Goal: Complete application form: Complete application form

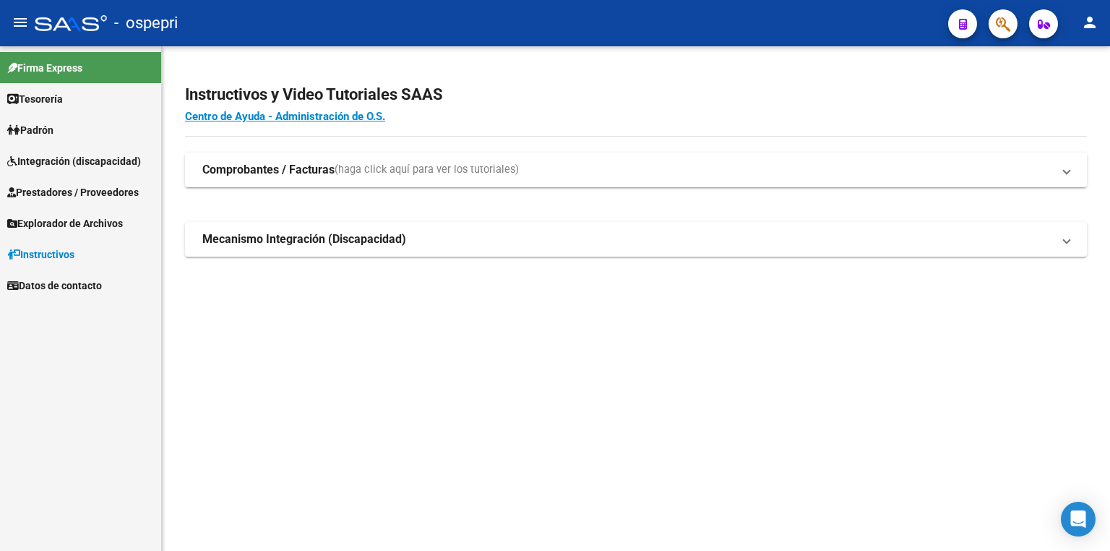
click at [87, 166] on span "Integración (discapacidad)" at bounding box center [74, 161] width 134 height 16
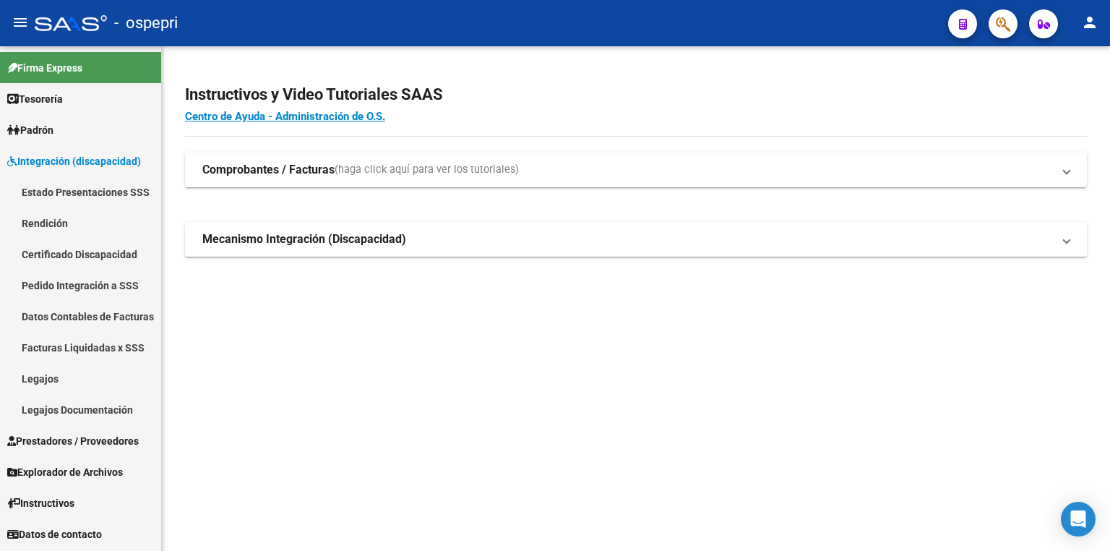
click at [42, 385] on link "Legajos" at bounding box center [80, 378] width 161 height 31
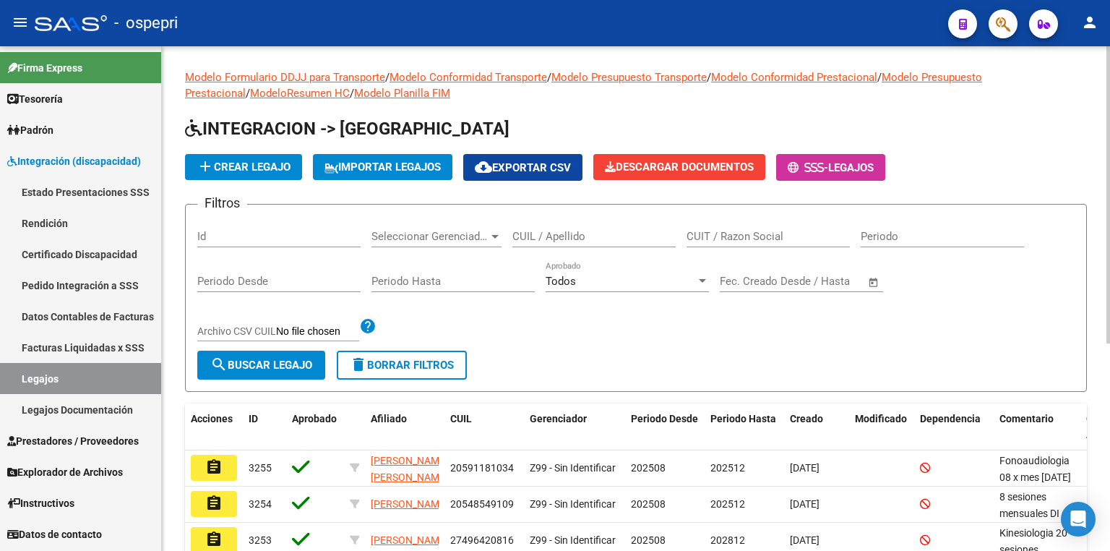
click at [553, 237] on input "CUIL / Apellido" at bounding box center [594, 236] width 163 height 13
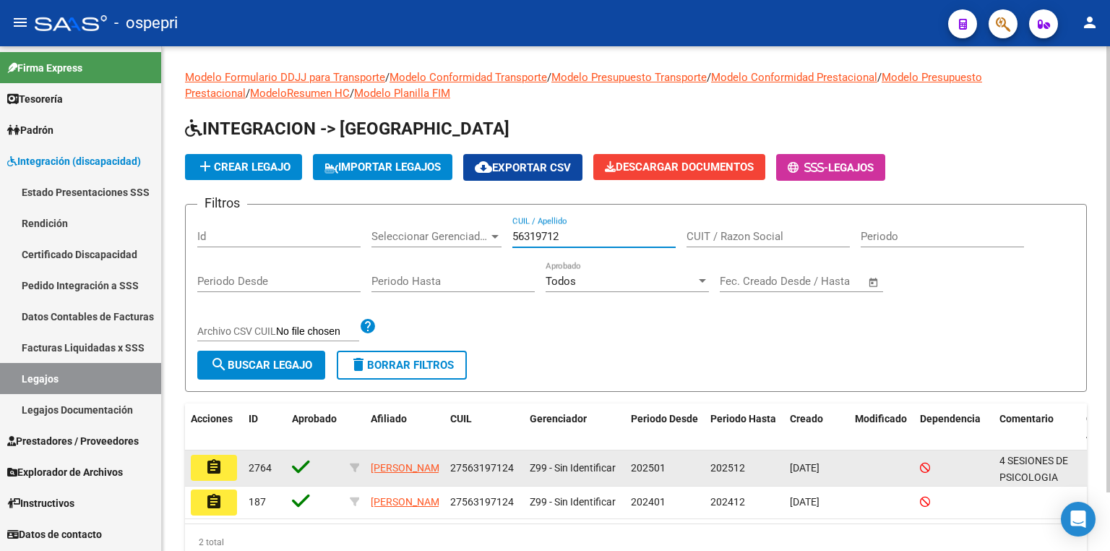
type input "56319712"
click at [214, 467] on mat-icon "assignment" at bounding box center [213, 466] width 17 height 17
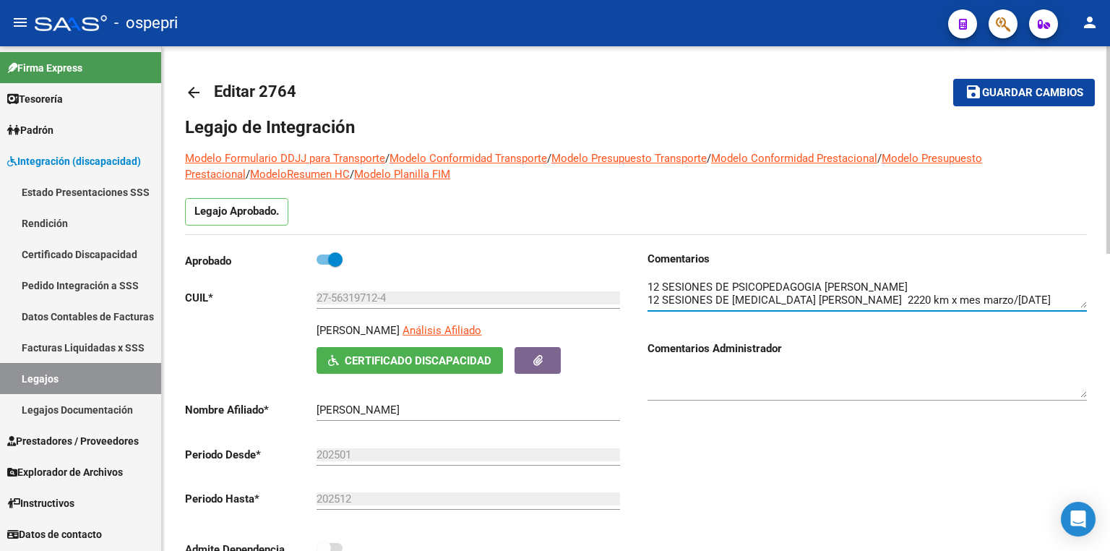
scroll to position [15, 0]
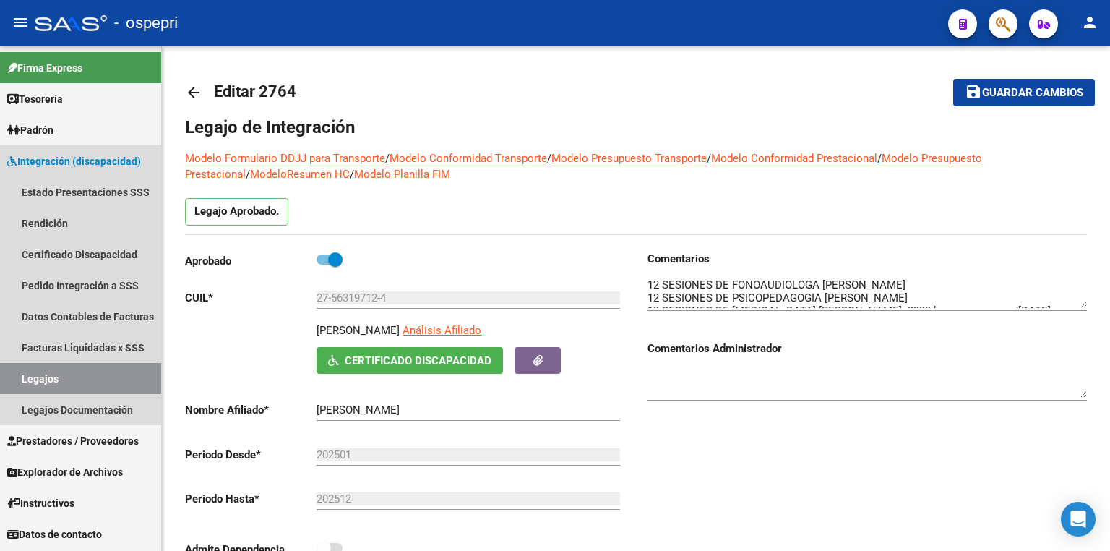
click at [113, 370] on link "Legajos" at bounding box center [80, 378] width 161 height 31
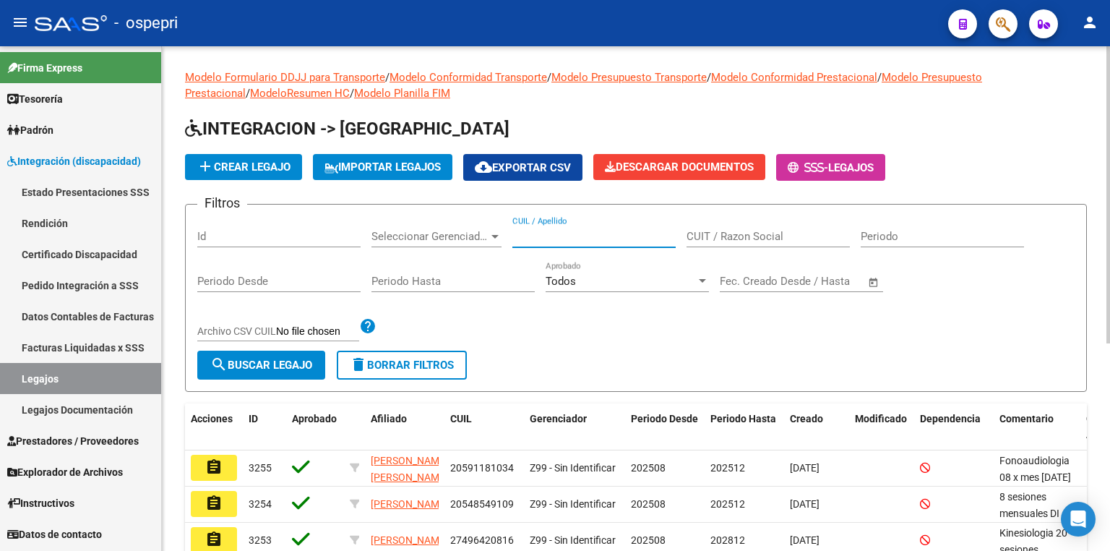
click at [575, 234] on input "CUIL / Apellido" at bounding box center [594, 236] width 163 height 13
paste input "47471001"
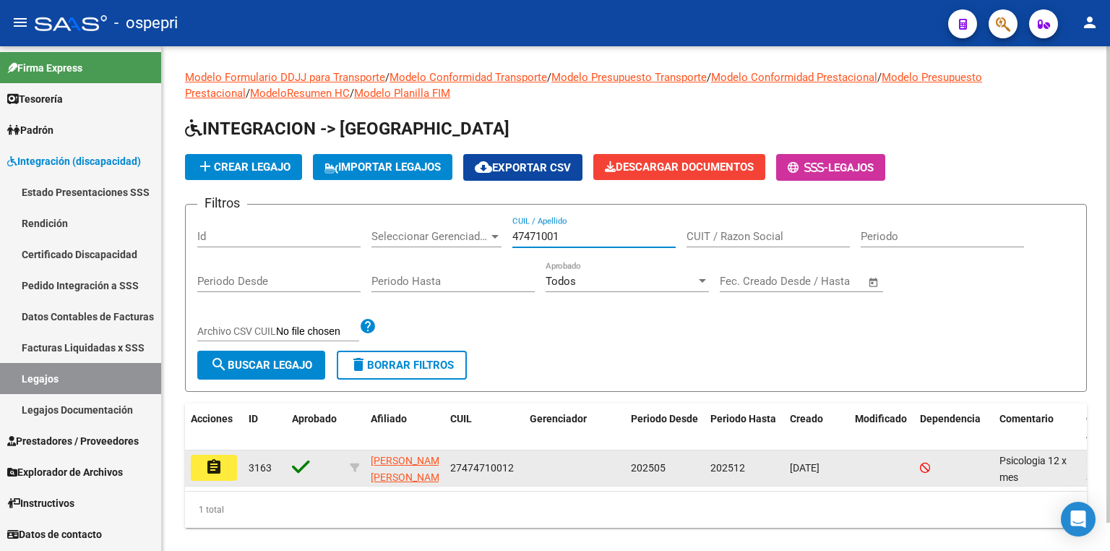
type input "47471001"
drag, startPoint x: 531, startPoint y: 473, endPoint x: 446, endPoint y: 466, distance: 84.9
click at [446, 466] on div "assignment 3163 [PERSON_NAME] [PERSON_NAME] 27474710012 202505 202512 [DATE] Ps…" at bounding box center [676, 468] width 983 height 36
drag, startPoint x: 522, startPoint y: 465, endPoint x: 448, endPoint y: 463, distance: 73.8
click at [448, 463] on datatable-body-cell "27474710012" at bounding box center [485, 467] width 80 height 35
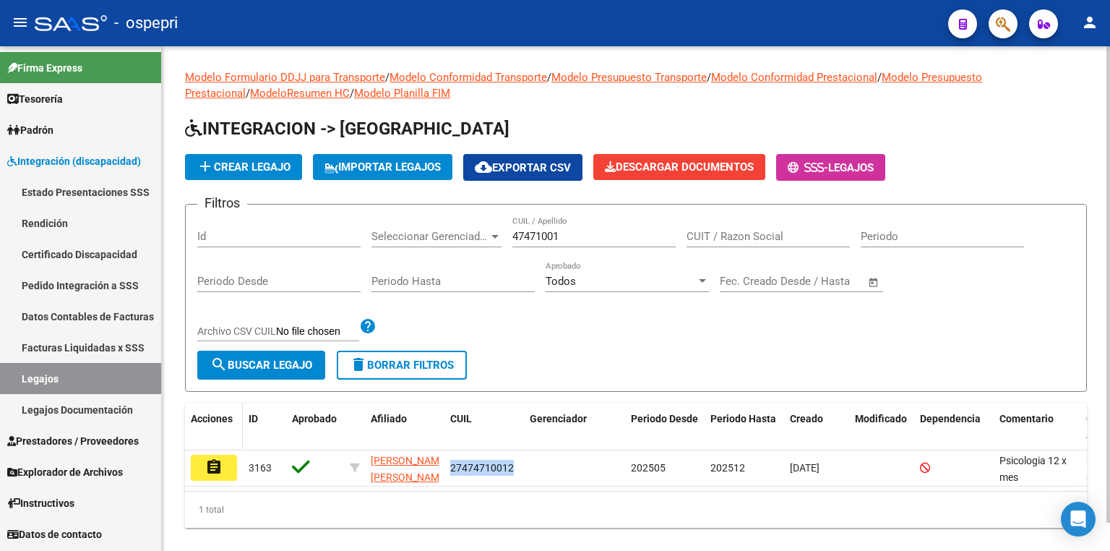
copy span "27474710012"
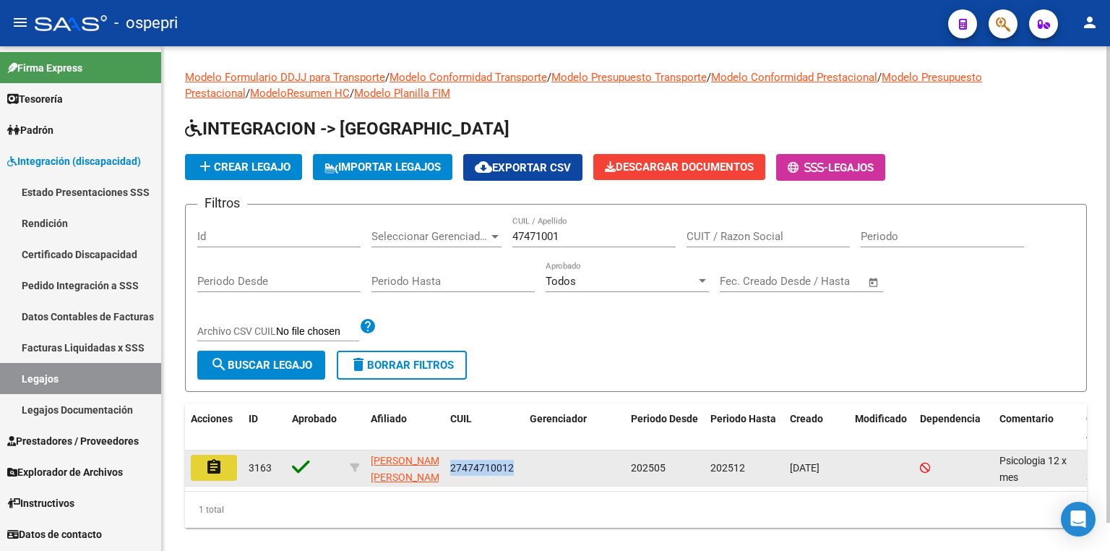
click at [222, 464] on mat-icon "assignment" at bounding box center [213, 466] width 17 height 17
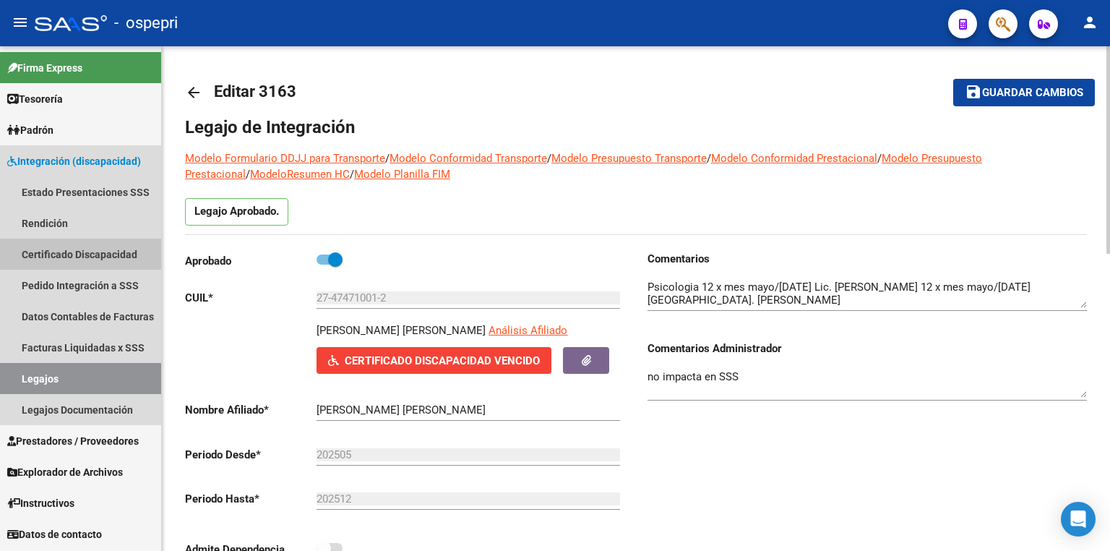
click at [52, 259] on link "Certificado Discapacidad" at bounding box center [80, 254] width 161 height 31
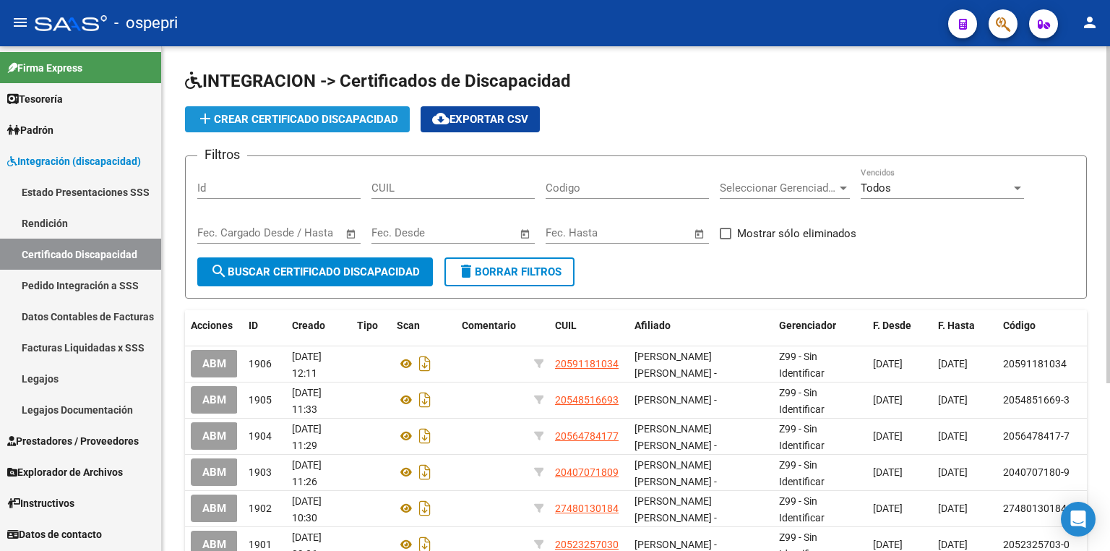
click at [275, 117] on span "add Crear Certificado Discapacidad" at bounding box center [298, 119] width 202 height 13
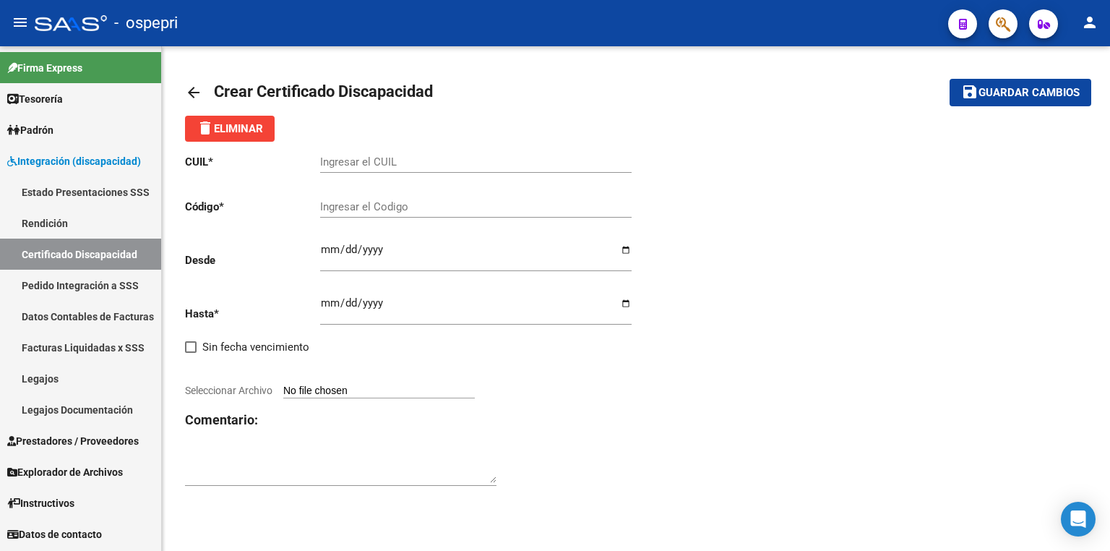
click at [423, 164] on input "Ingresar el CUIL" at bounding box center [476, 161] width 312 height 13
paste input "27-47471001-2"
type input "27-47471001-2"
click at [397, 211] on input "Ingresar el Codigo" at bounding box center [476, 206] width 312 height 13
paste input "27474710012"
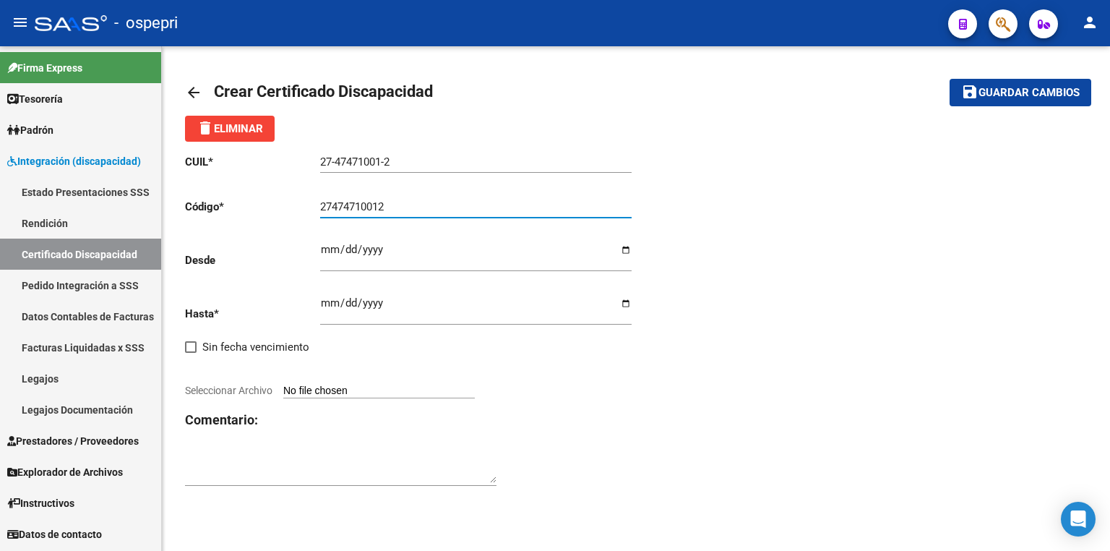
type input "27474710012"
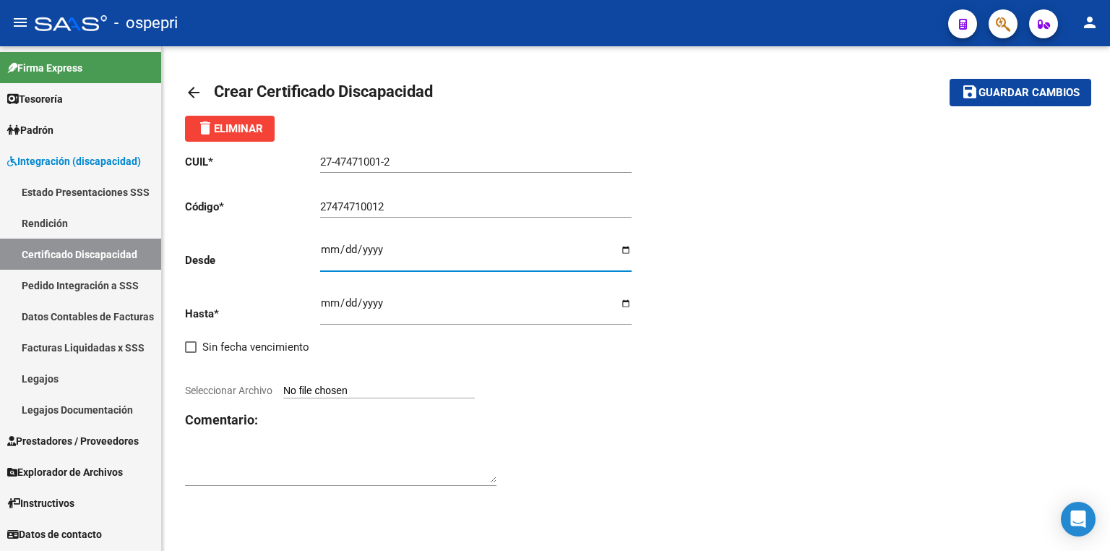
click at [326, 251] on input "Ingresar fec. Desde" at bounding box center [476, 255] width 312 height 23
type input "[DATE]"
click at [330, 299] on input "Ingresar fec. Hasta" at bounding box center [476, 308] width 312 height 23
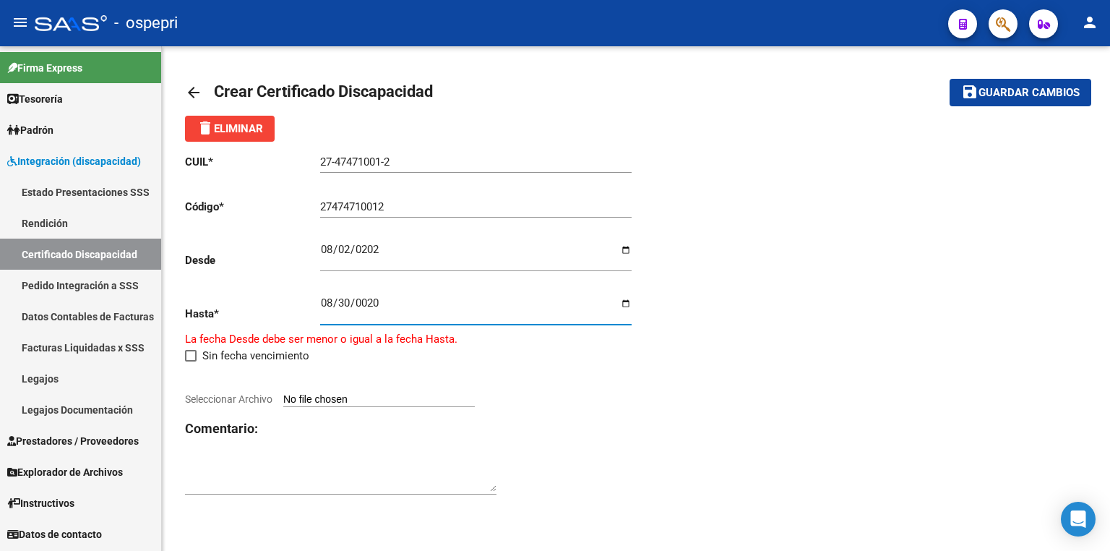
type input "0203-08-30"
click at [463, 361] on div "CUIL * 27-47471001-2 Ingresar el CUIL Código * 27474710012 Ingresar el Codigo D…" at bounding box center [410, 325] width 451 height 367
click at [376, 304] on input "0026-08-30" at bounding box center [476, 308] width 312 height 23
type input "[DATE]"
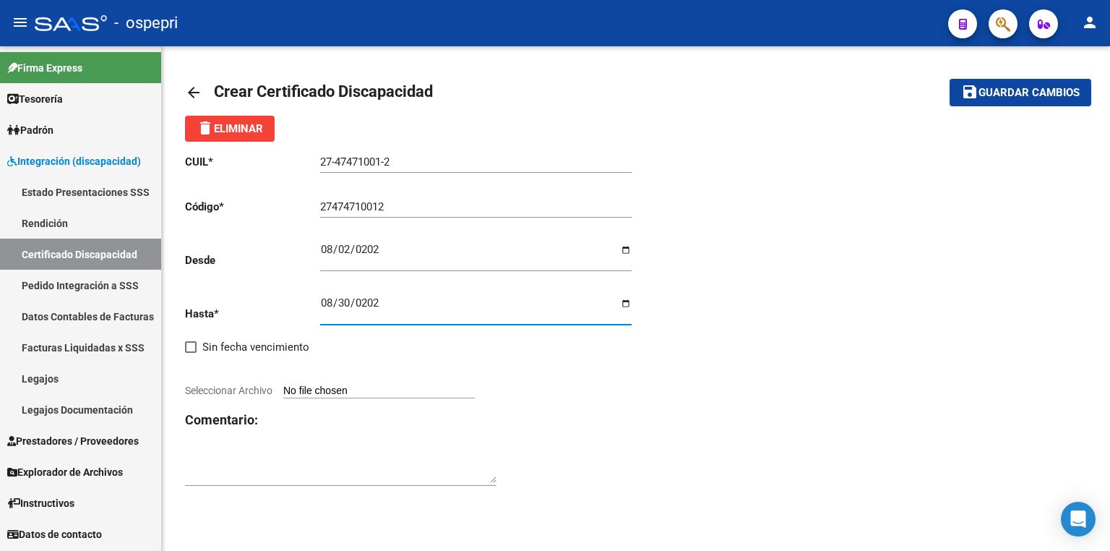
click at [356, 385] on input "Seleccionar Archivo" at bounding box center [379, 392] width 192 height 14
type input "C:\fakepath\prorroga.jpg"
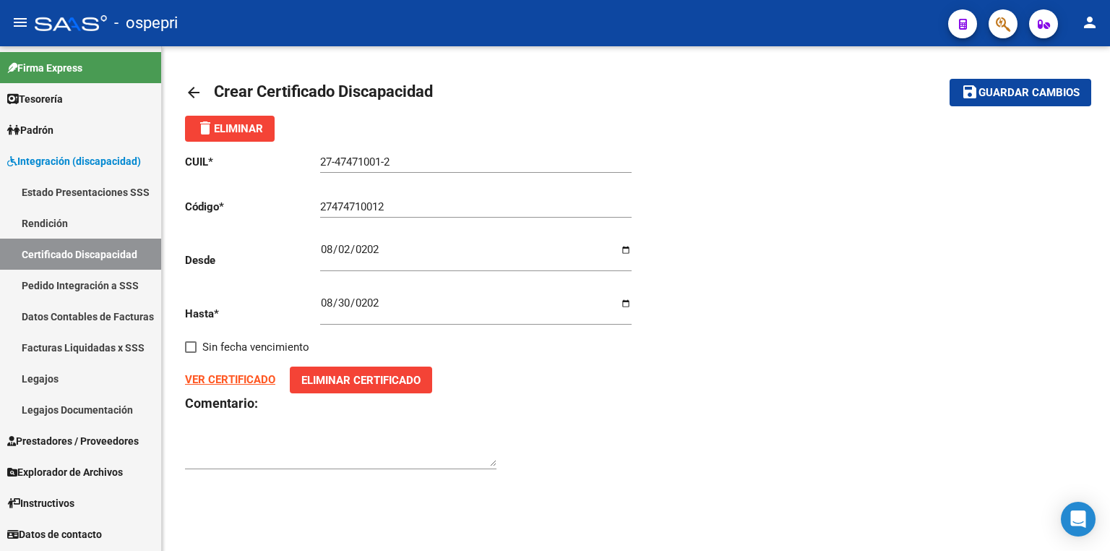
click at [1021, 95] on span "Guardar cambios" at bounding box center [1029, 93] width 101 height 13
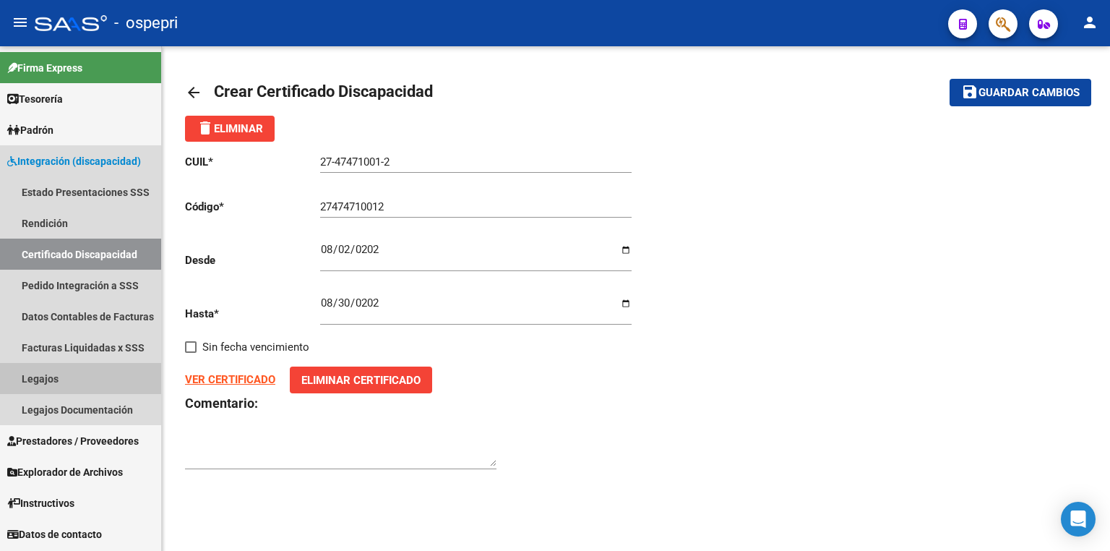
click at [43, 381] on link "Legajos" at bounding box center [80, 378] width 161 height 31
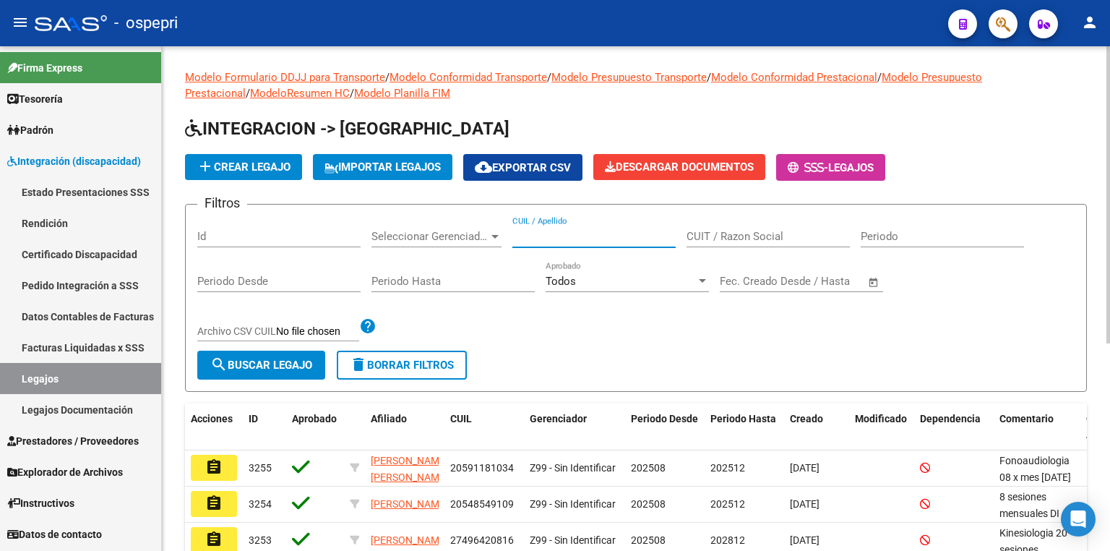
click at [590, 234] on input "CUIL / Apellido" at bounding box center [594, 236] width 163 height 13
paste input "27474710012"
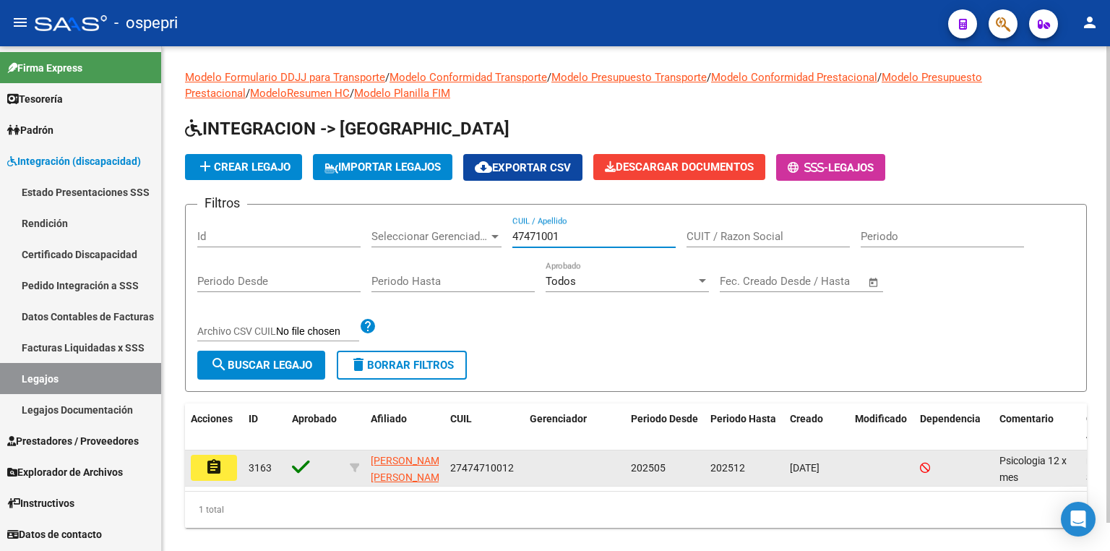
type input "47471001"
click at [226, 468] on button "assignment" at bounding box center [214, 468] width 46 height 26
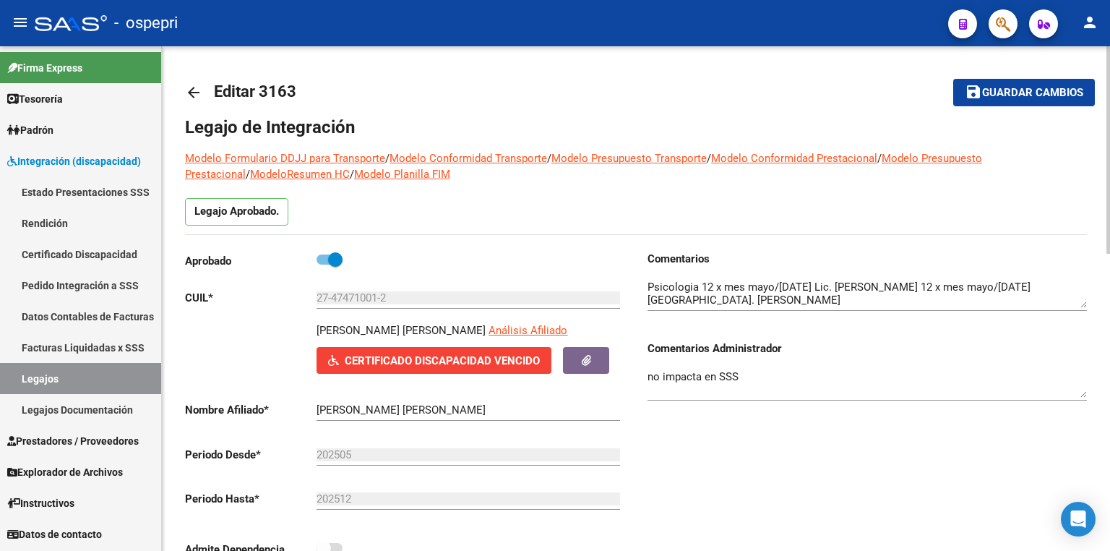
click at [77, 249] on link "Certificado Discapacidad" at bounding box center [80, 254] width 161 height 31
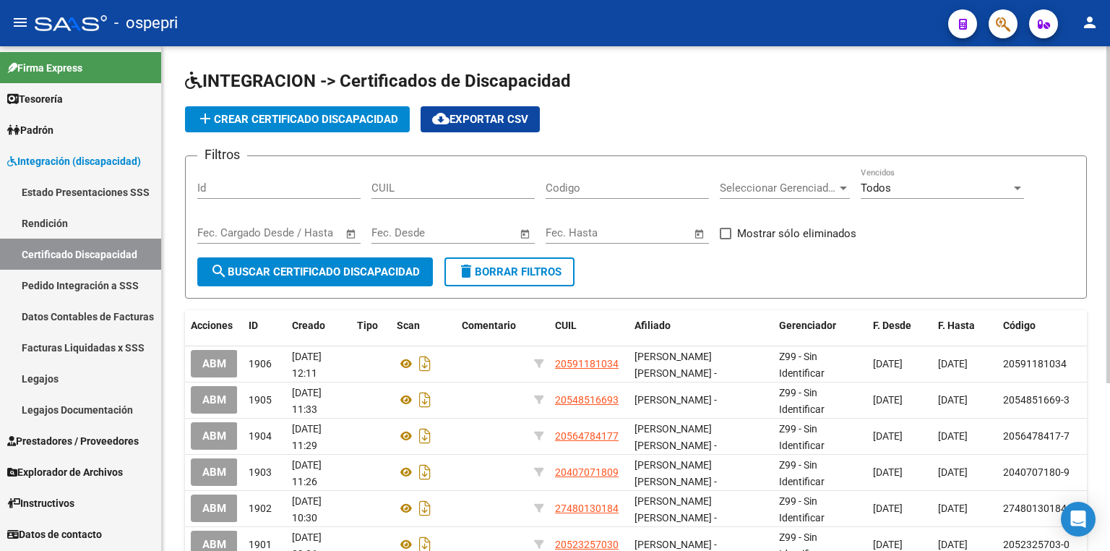
click at [68, 385] on link "Legajos" at bounding box center [80, 378] width 161 height 31
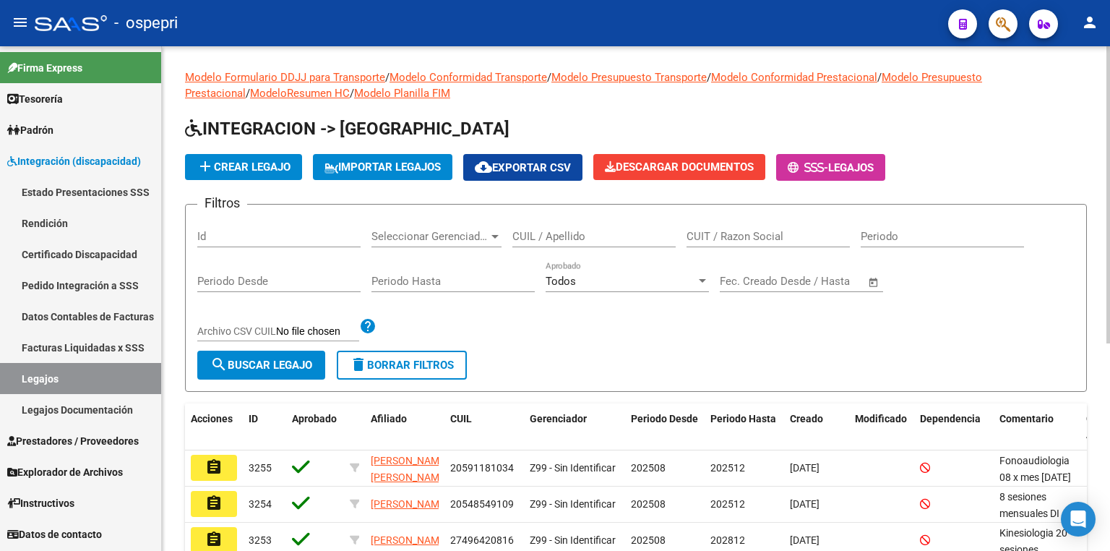
click at [584, 234] on input "CUIL / Apellido" at bounding box center [594, 236] width 163 height 13
paste input "27474710012"
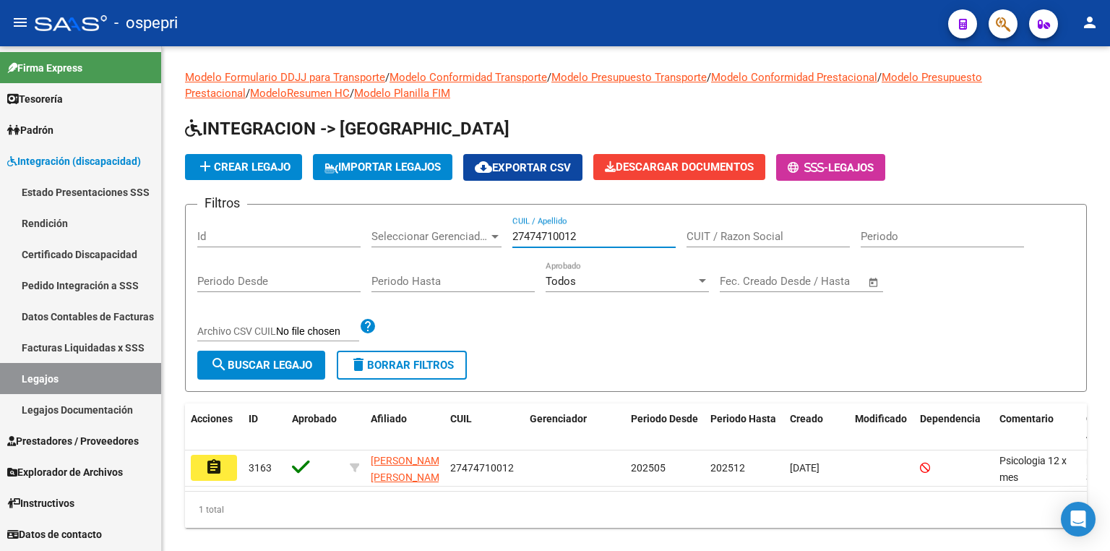
type input "27474710012"
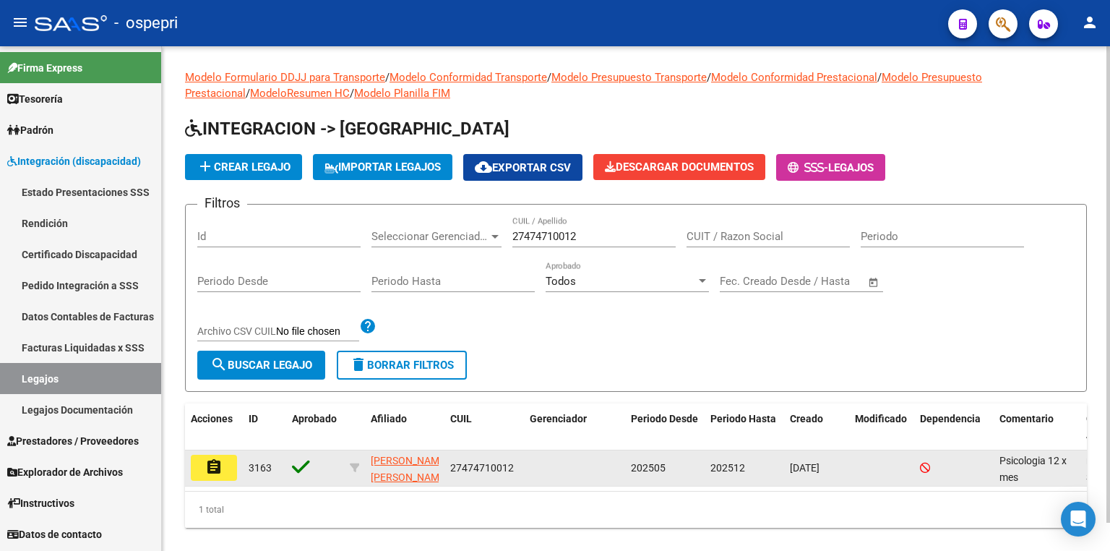
drag, startPoint x: 515, startPoint y: 468, endPoint x: 460, endPoint y: 461, distance: 55.5
click at [450, 468] on div "assignment 3163 [PERSON_NAME] [PERSON_NAME] 27474710012 202505 202512 [DATE] Ps…" at bounding box center [676, 468] width 983 height 36
drag, startPoint x: 451, startPoint y: 463, endPoint x: 527, endPoint y: 468, distance: 76.0
click at [527, 468] on div "assignment 3163 [PERSON_NAME] [PERSON_NAME] 27474710012 202505 202512 [DATE] Ps…" at bounding box center [676, 468] width 983 height 36
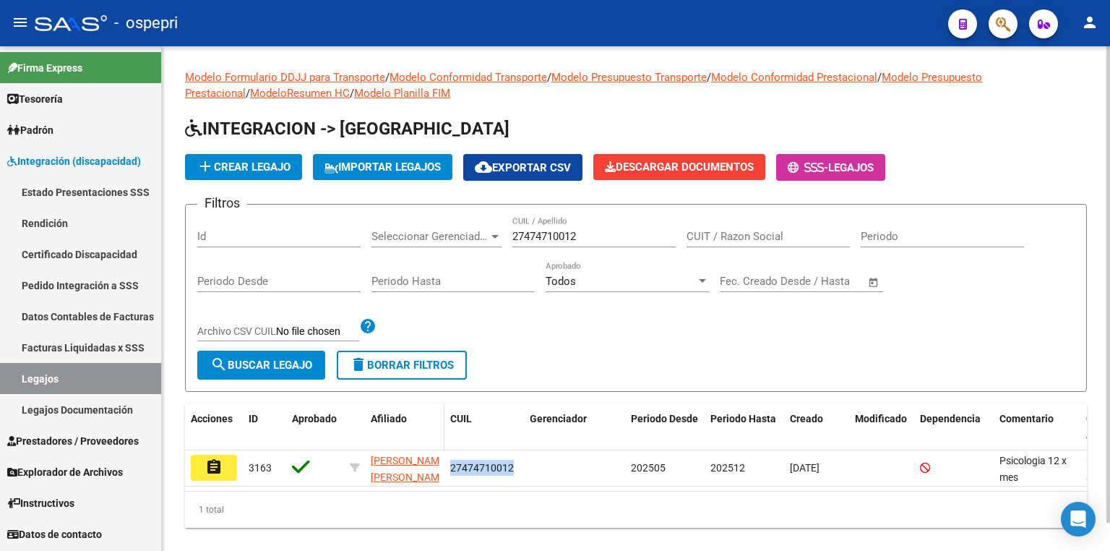
copy div "27474710012"
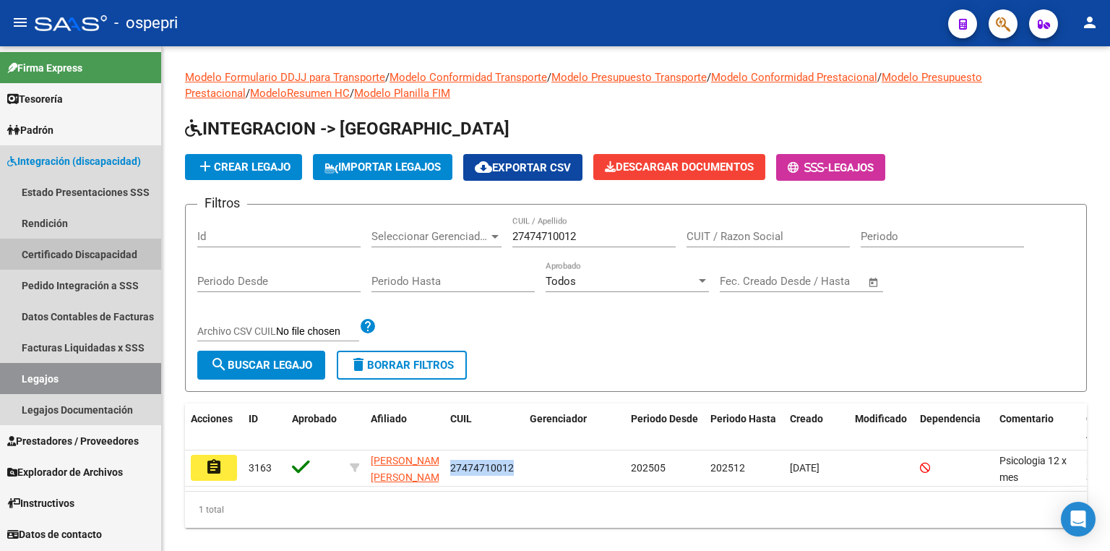
click at [67, 250] on link "Certificado Discapacidad" at bounding box center [80, 254] width 161 height 31
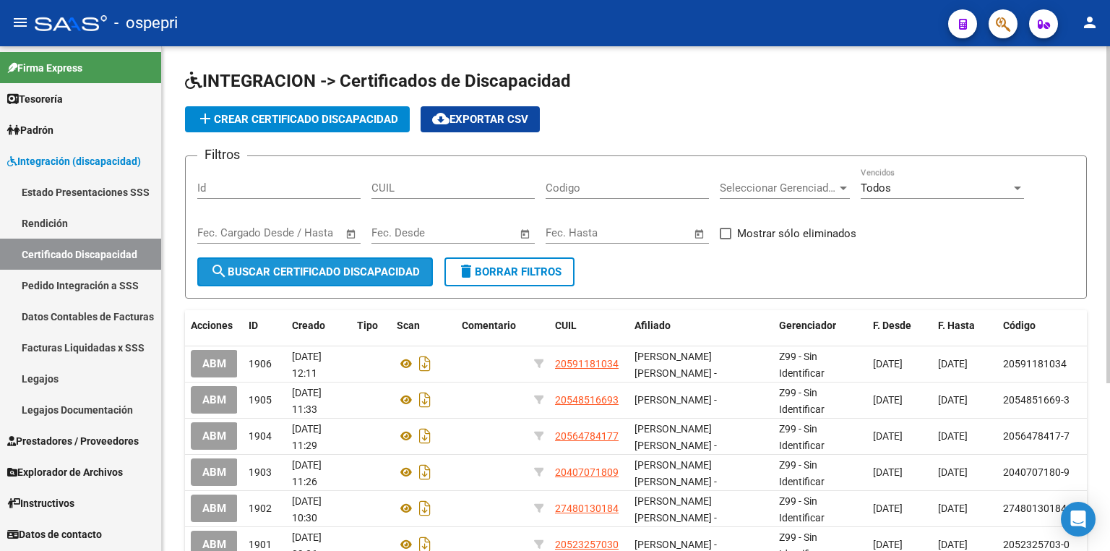
click at [314, 269] on span "search Buscar Certificado Discapacidad" at bounding box center [315, 271] width 210 height 13
click at [421, 187] on input "CUIL" at bounding box center [453, 187] width 163 height 13
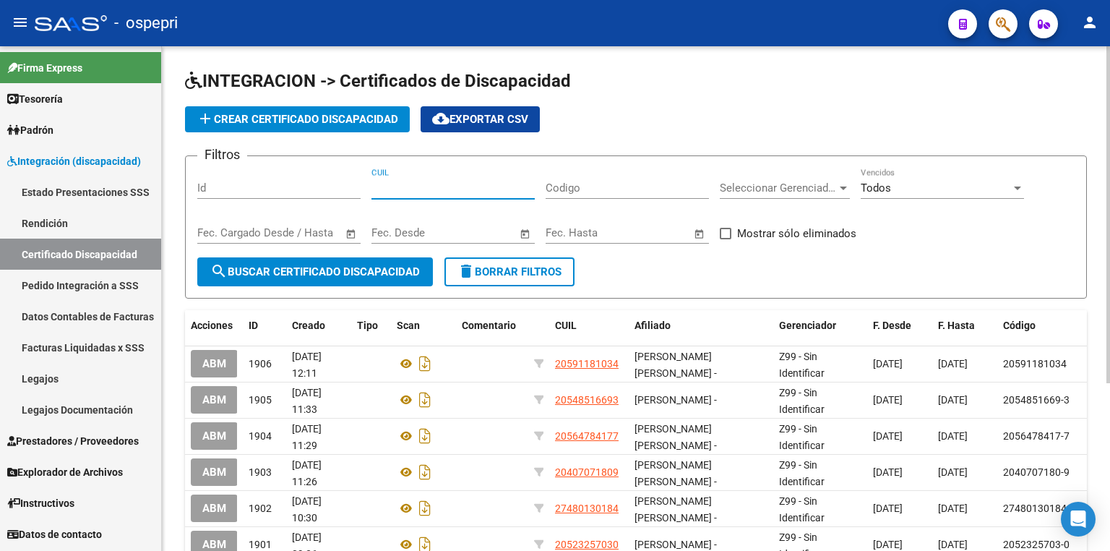
paste input "27-47471001-2"
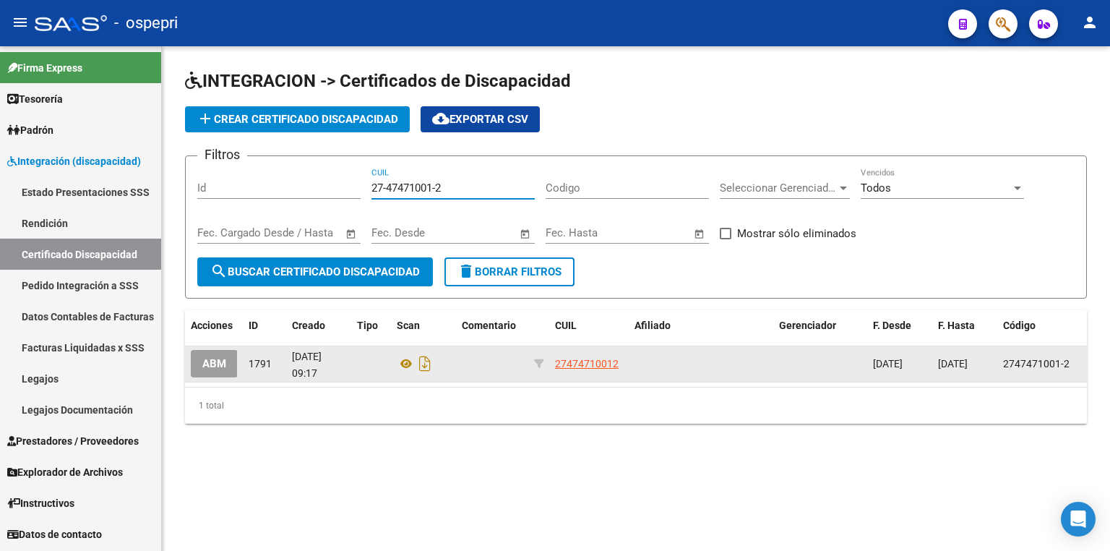
type input "27-47471001-2"
click at [215, 367] on span "ABM" at bounding box center [214, 364] width 24 height 13
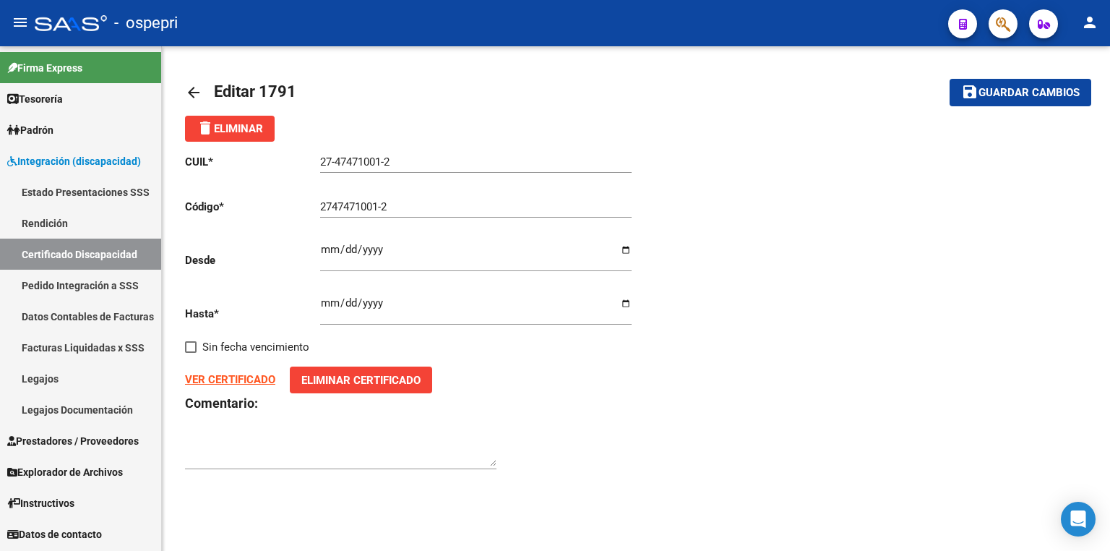
click at [239, 122] on span "delete Eliminar" at bounding box center [230, 128] width 67 height 13
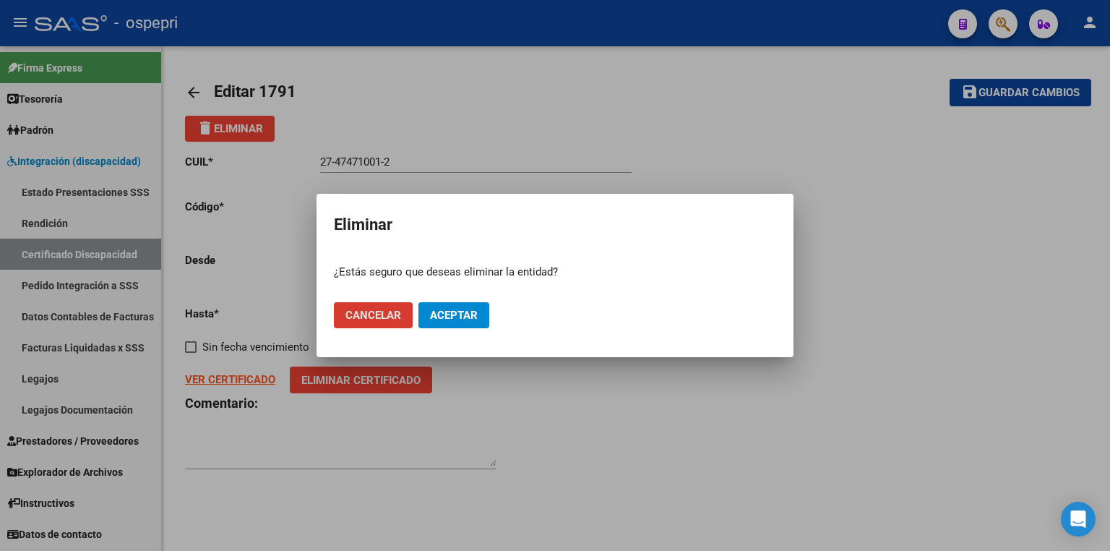
click at [454, 309] on span "Aceptar" at bounding box center [454, 315] width 48 height 13
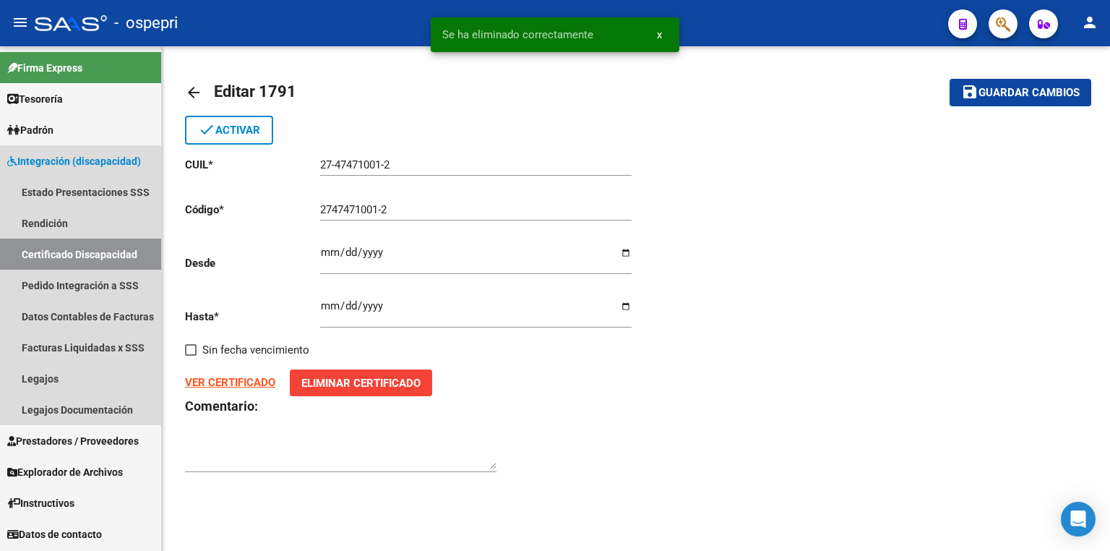
click at [95, 255] on link "Certificado Discapacidad" at bounding box center [80, 254] width 161 height 31
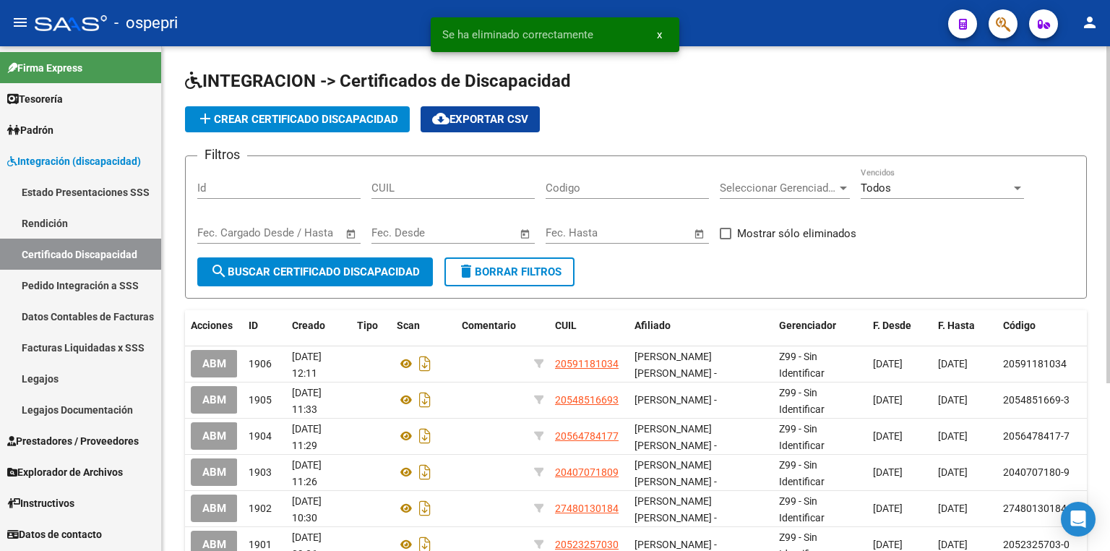
click at [283, 108] on button "add Crear Certificado Discapacidad" at bounding box center [297, 119] width 225 height 26
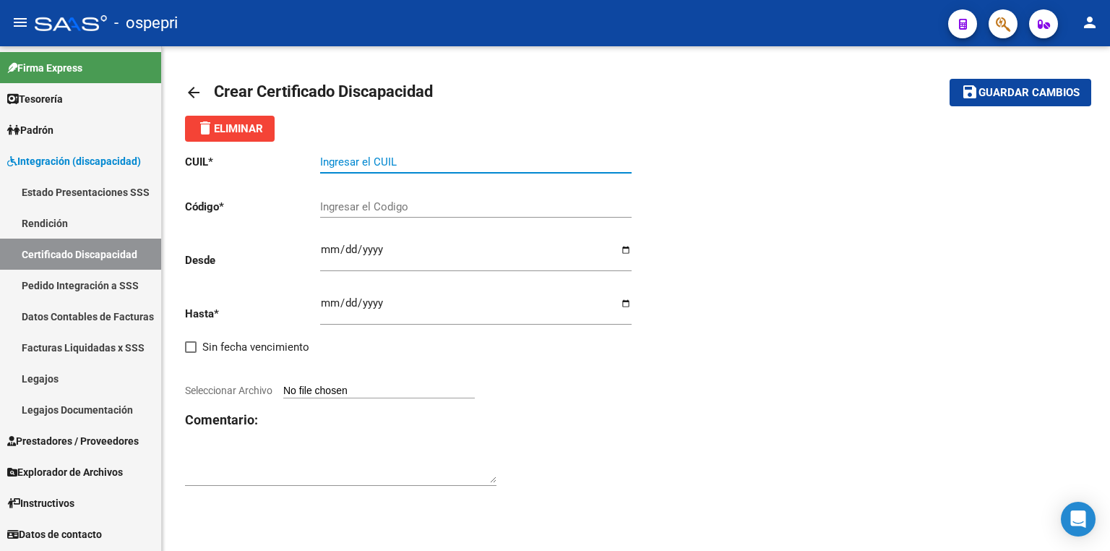
click at [378, 164] on input "Ingresar el CUIL" at bounding box center [476, 161] width 312 height 13
paste input "27-47471001-2"
type input "27-47471001-2"
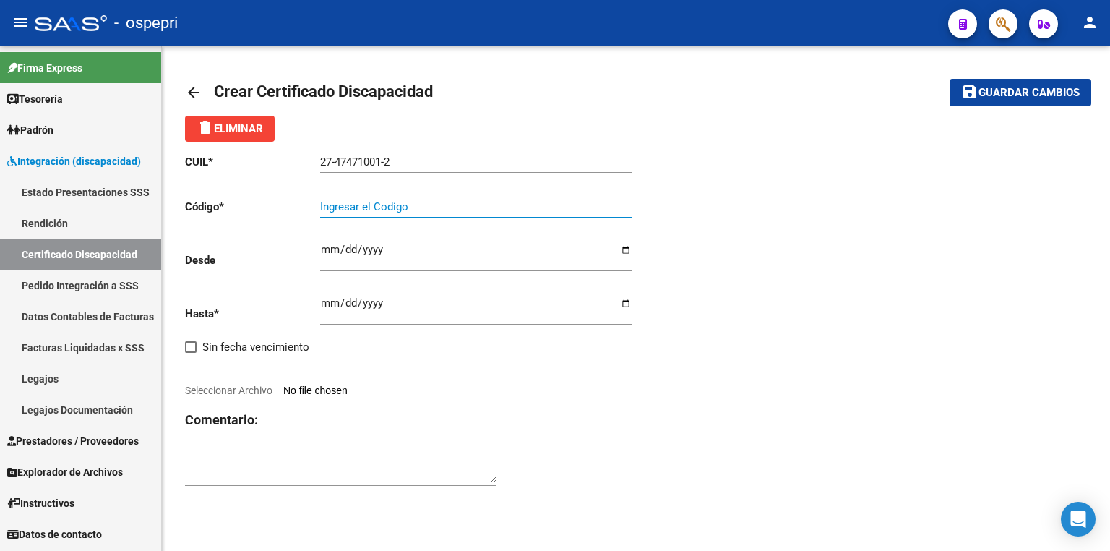
click at [397, 200] on input "Ingresar el Codigo" at bounding box center [476, 206] width 312 height 13
paste input "27474710012"
type input "27474710012"
click at [328, 254] on input "Ingresar fec. Desde" at bounding box center [476, 255] width 312 height 23
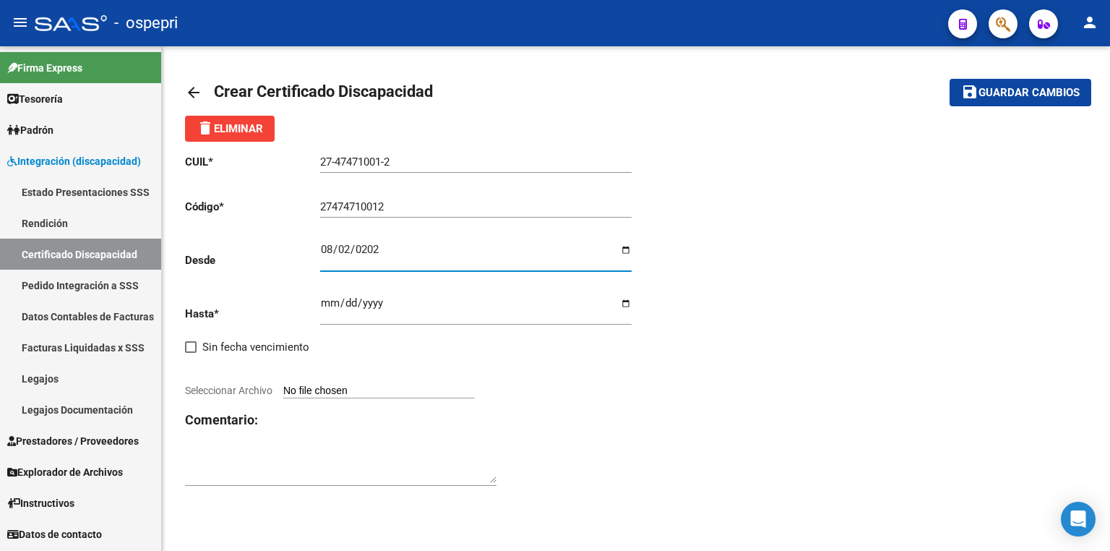
type input "[DATE]"
click at [325, 306] on input "Ingresar fec. Hasta" at bounding box center [476, 308] width 312 height 23
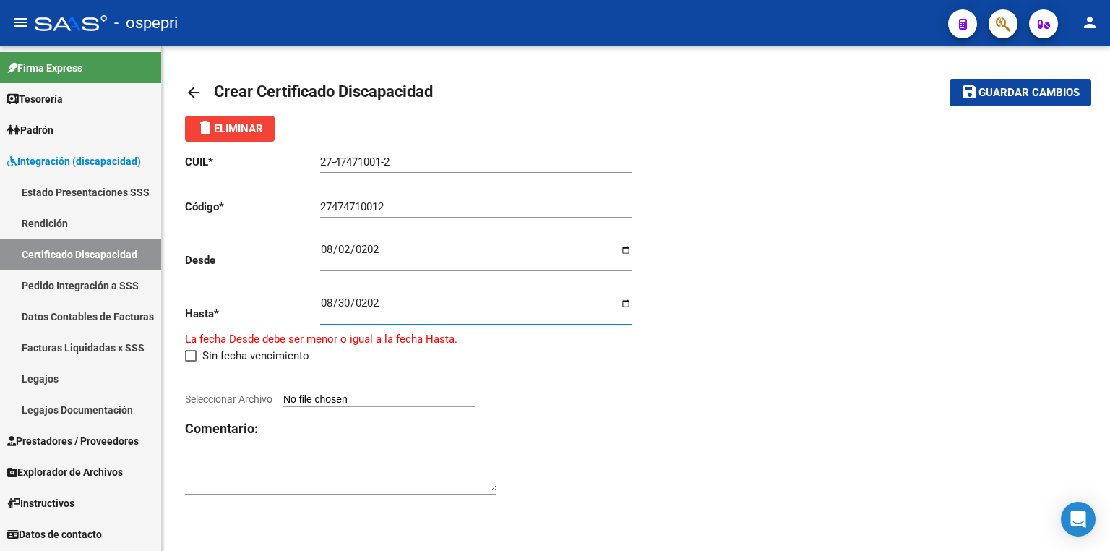
type input "[DATE]"
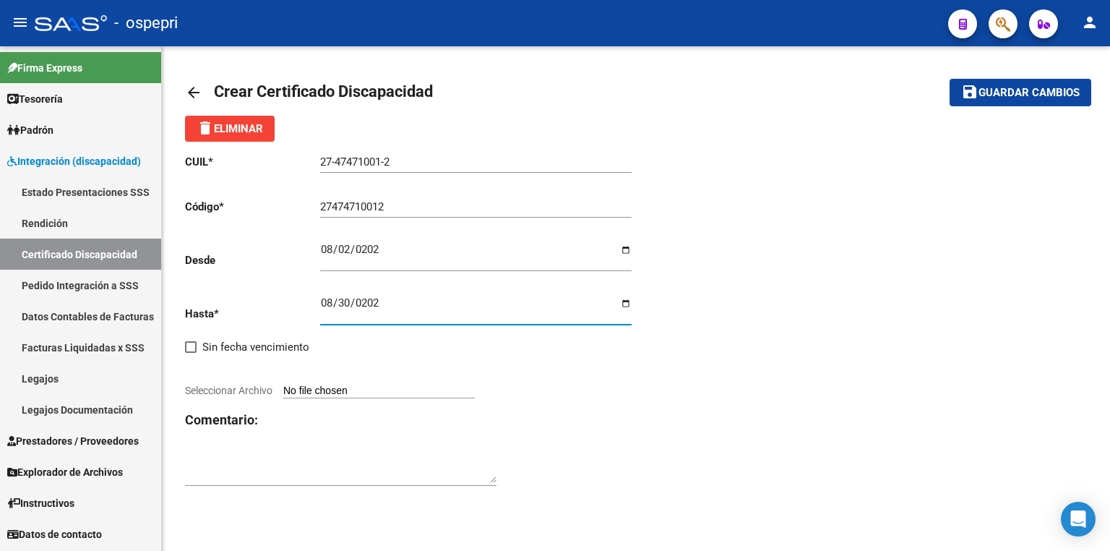
click at [359, 385] on input "Seleccionar Archivo" at bounding box center [379, 392] width 192 height 14
type input "C:\fakepath\prorroga.jpg"
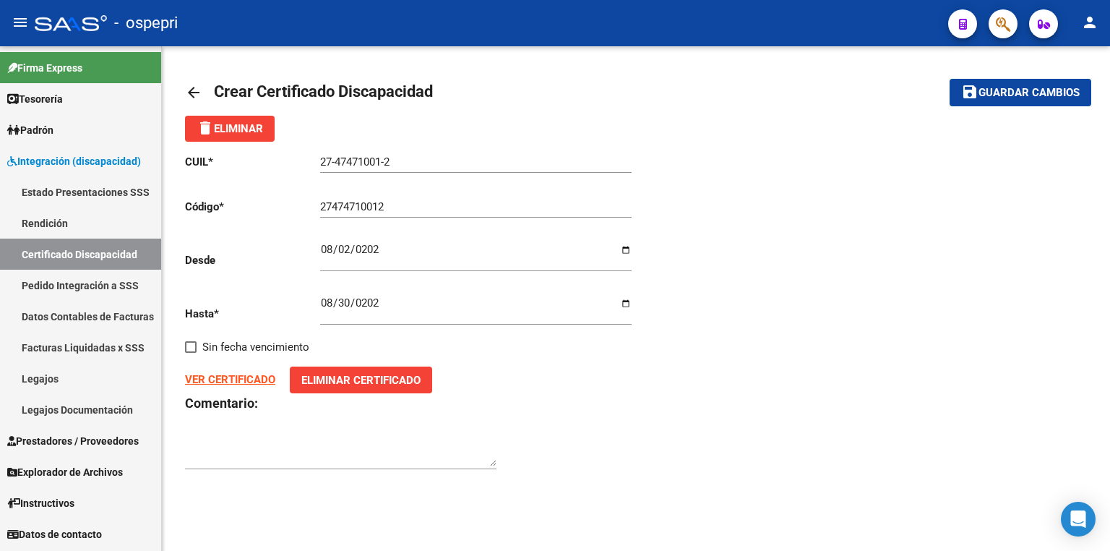
click at [1003, 91] on span "Guardar cambios" at bounding box center [1029, 93] width 101 height 13
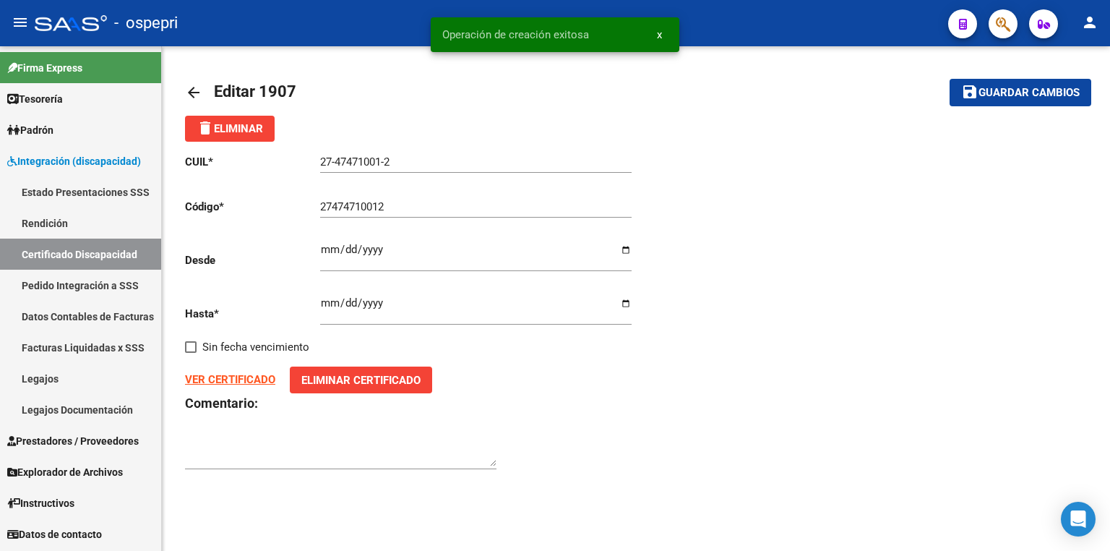
click at [227, 381] on strong "VER CERTIFICADO" at bounding box center [230, 379] width 90 height 13
